Goal: Find specific page/section: Find specific page/section

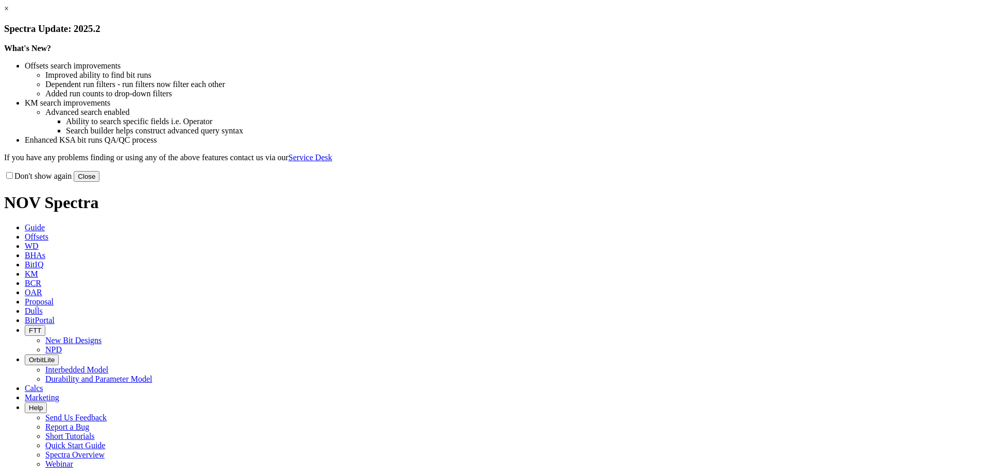
click at [9, 13] on link "×" at bounding box center [6, 8] width 5 height 9
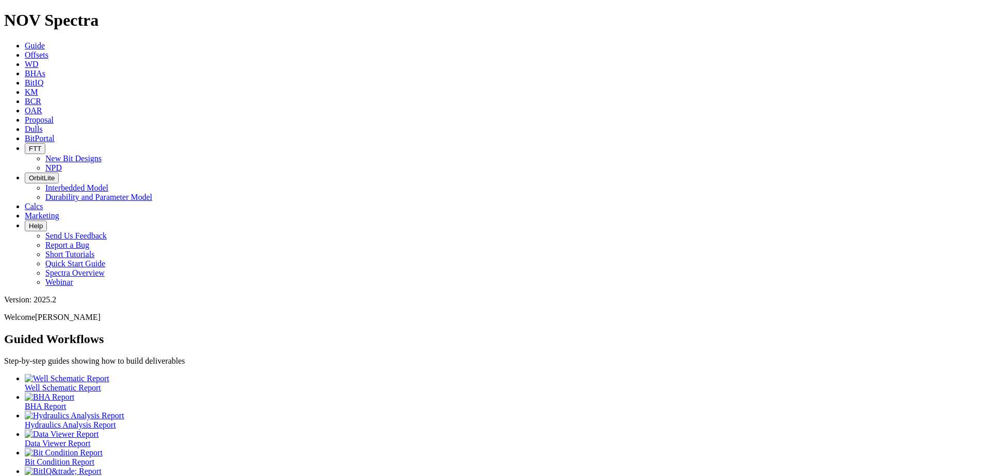
click at [43, 125] on span "Dulls" at bounding box center [34, 129] width 18 height 9
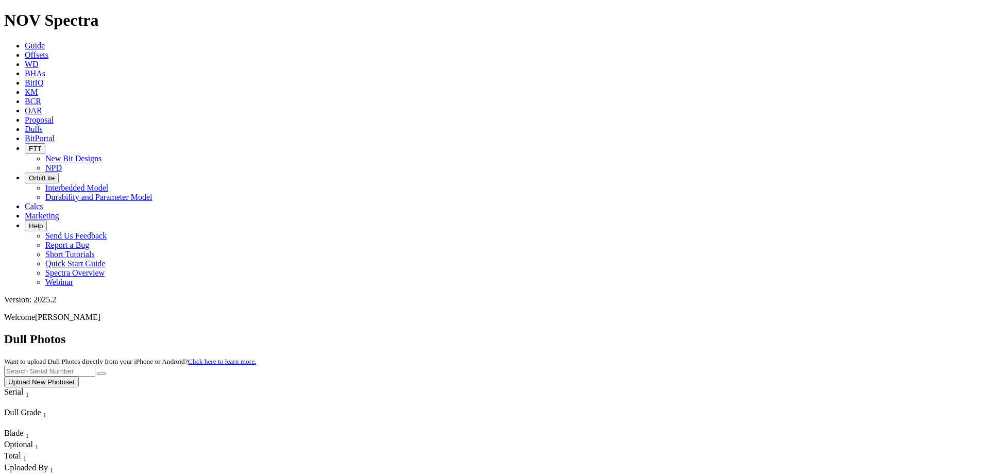
click at [95, 366] on input "text" at bounding box center [49, 371] width 91 height 11
paste input "A283631"
type input "A283631"
click at [106, 372] on button "submit" at bounding box center [101, 373] width 8 height 3
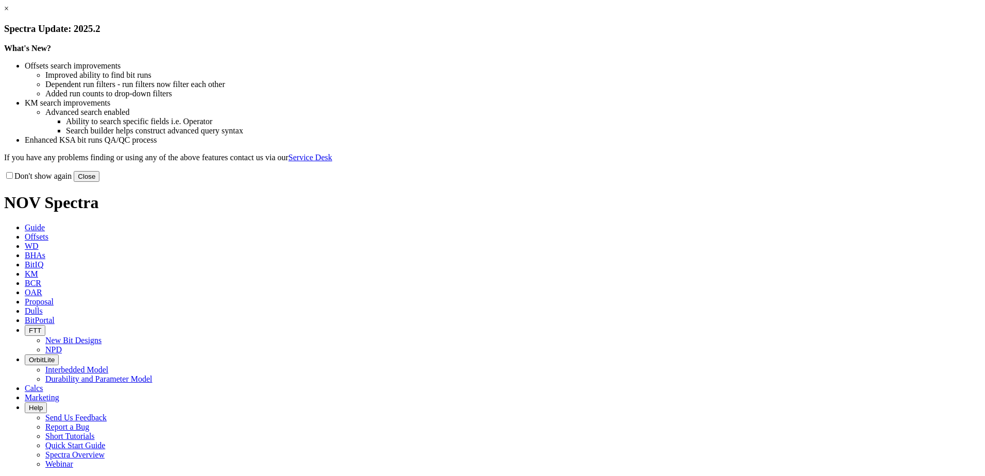
click at [99, 182] on button "Close" at bounding box center [87, 176] width 26 height 11
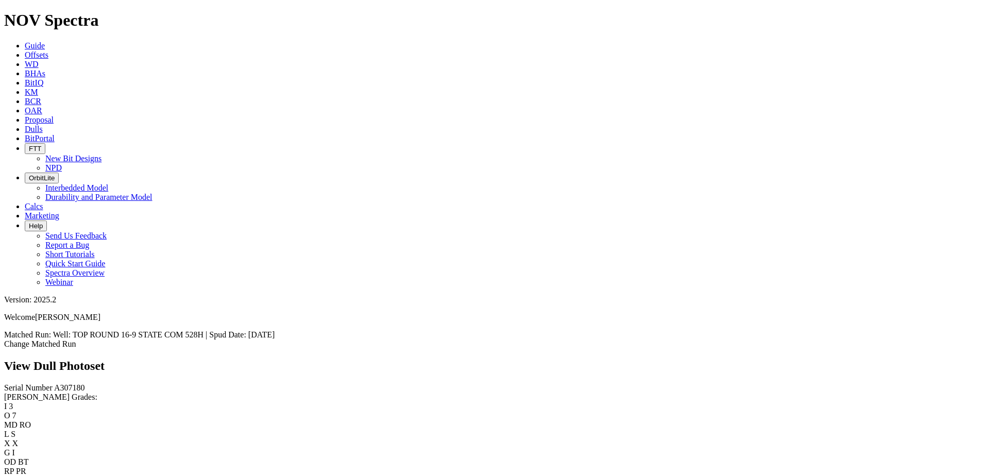
scroll to position [1031, 0]
